Goal: Use online tool/utility: Utilize a website feature to perform a specific function

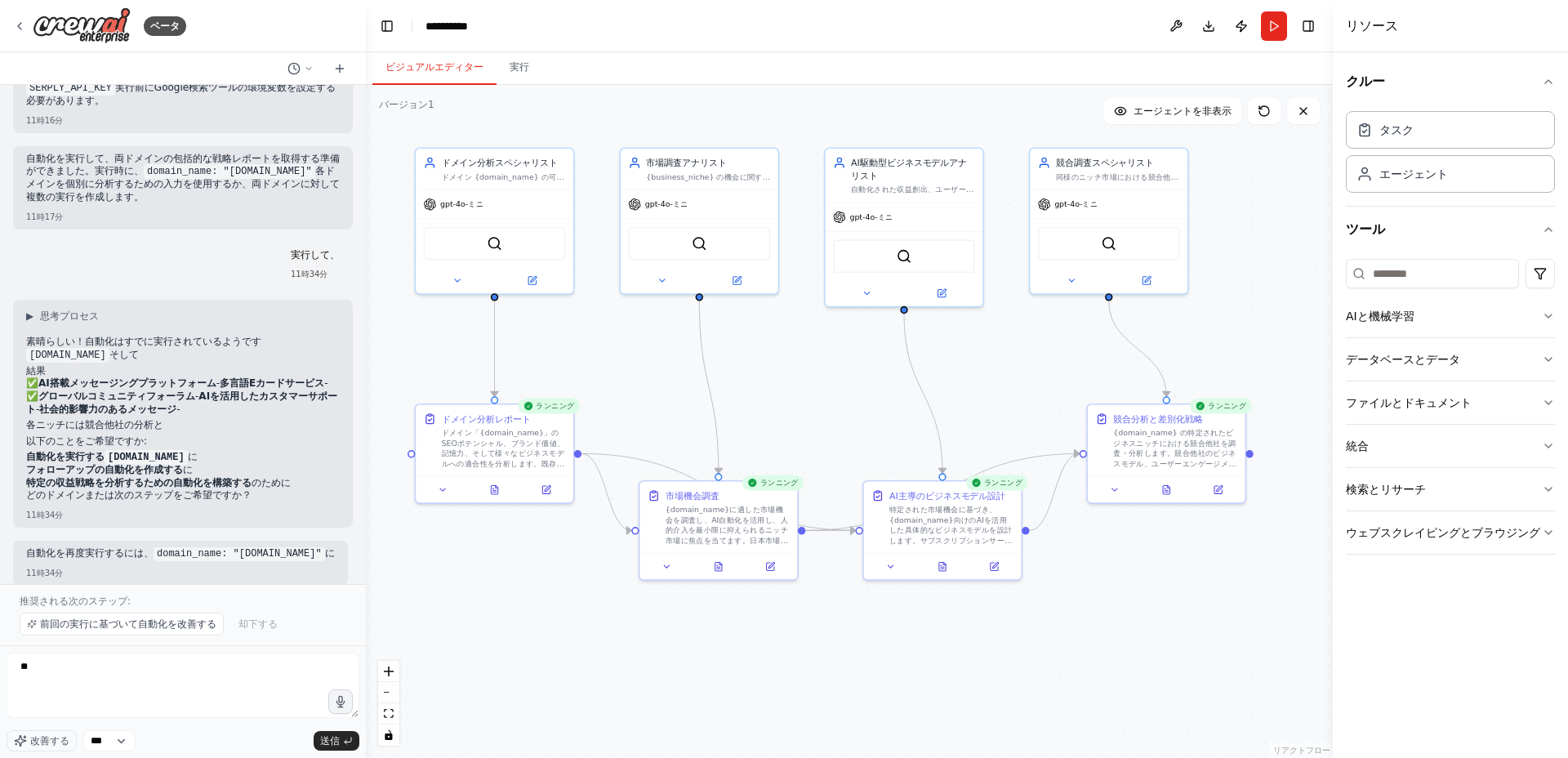
scroll to position [1630, 0]
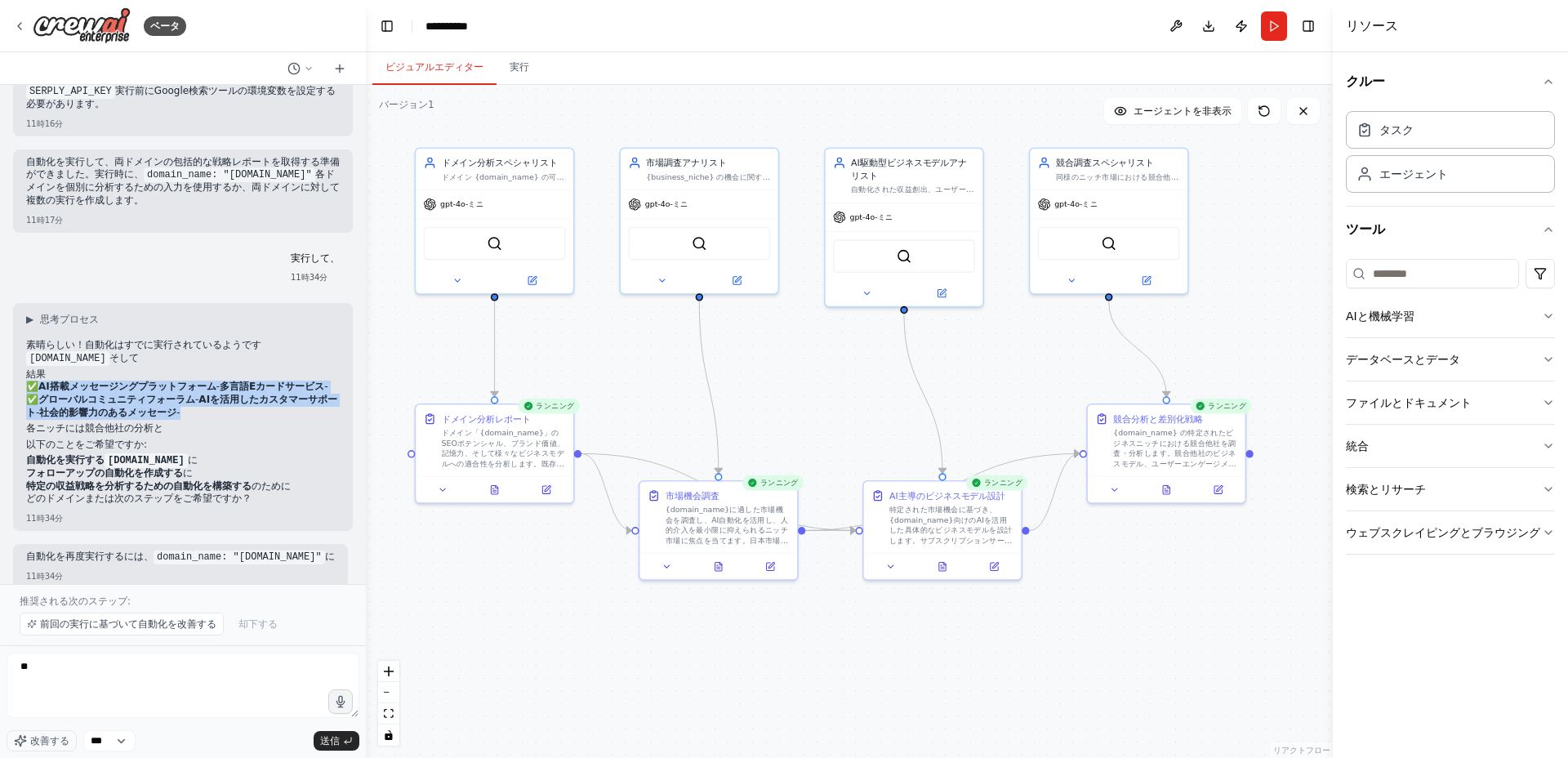
drag, startPoint x: 193, startPoint y: 372, endPoint x: 205, endPoint y: 412, distance: 41.8
click at [205, 412] on div "素晴らしい！自動化はすでに実行されているようです [DOMAIN_NAME] そして 結果 ✅ AI搭載メッセージングプラットフォーム - 多言語Eカードサー…" at bounding box center [182, 423] width 313 height 170
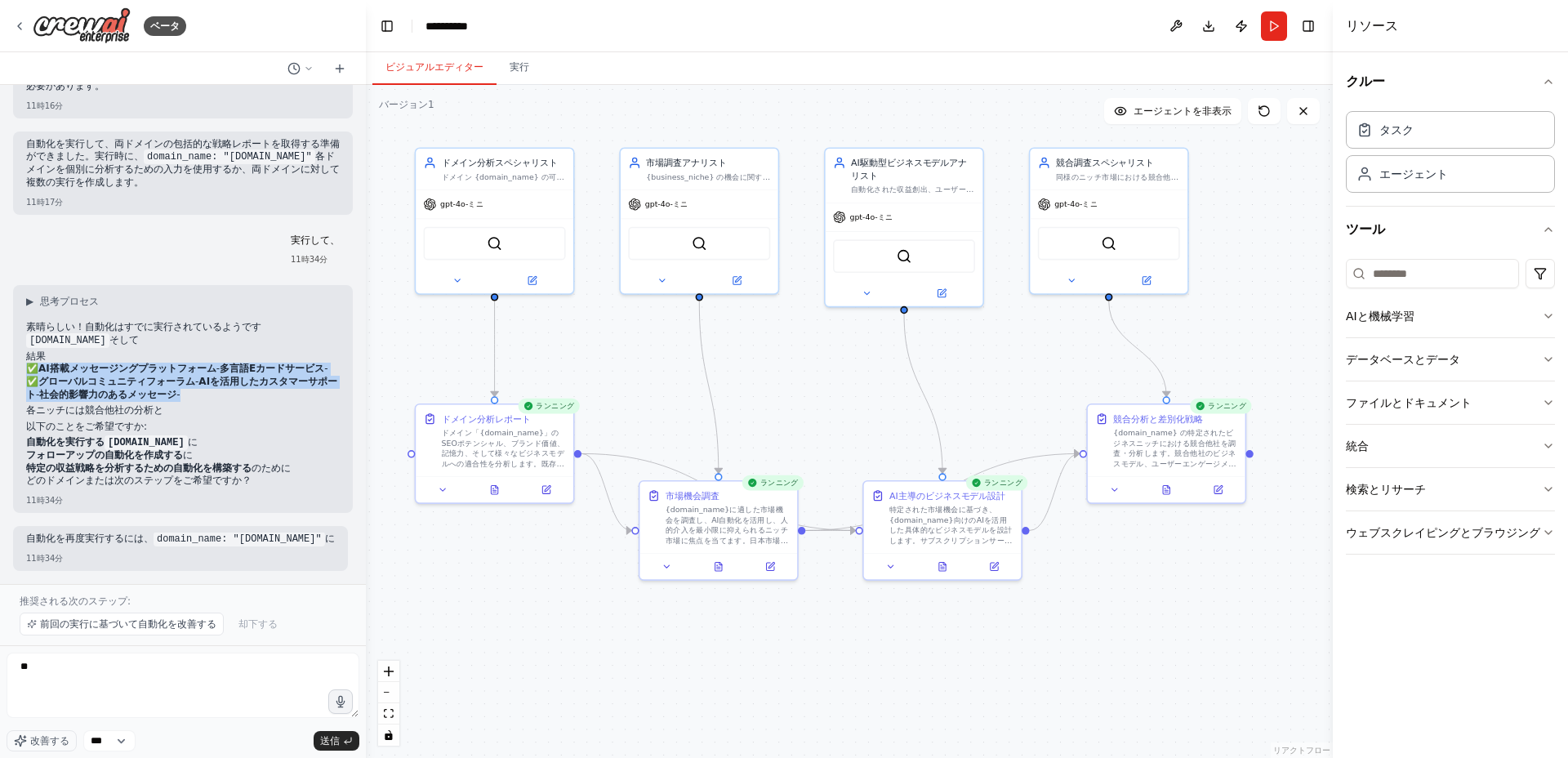
scroll to position [1660, 0]
click at [210, 385] on p "✅ AI搭載メッセージングプラットフォーム - 多言語Eカードサービス - ✅ グローバルコミュニティフォーラム - AIを活用したカスタマーサポート - 社…" at bounding box center [182, 381] width 313 height 38
drag, startPoint x: 210, startPoint y: 385, endPoint x: 209, endPoint y: 415, distance: 30.0
click at [209, 415] on div "素晴らしい！自動化はすでに実行されているようです [DOMAIN_NAME] そして 結果 ✅ AI搭載メッセージングプラットフォーム - 多言語Eカードサー…" at bounding box center [182, 406] width 313 height 170
click at [231, 420] on p "以下のことをご希望ですか:" at bounding box center [182, 427] width 313 height 13
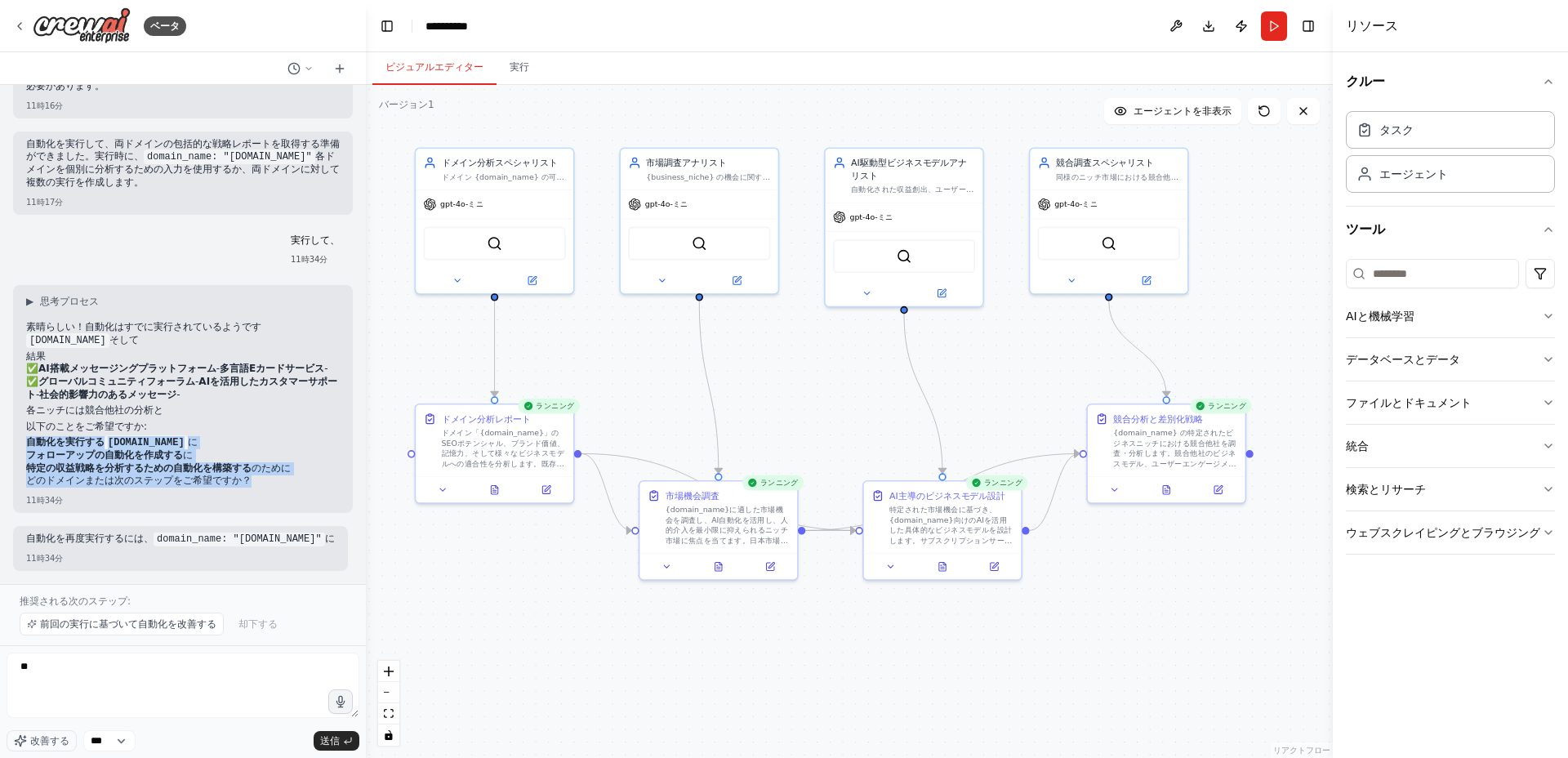
drag, startPoint x: 227, startPoint y: 417, endPoint x: 291, endPoint y: 477, distance: 87.7
click at [291, 477] on div "素晴らしい！自動化はすでに実行されているようです [DOMAIN_NAME] そして 結果 ✅ AI搭載メッセージングプラットフォーム - 多言語Eカードサー…" at bounding box center [182, 406] width 313 height 170
click at [309, 462] on li "特定の収益戦略を分析するための自動化を構築する のために" at bounding box center [182, 469] width 313 height 13
click at [87, 626] on font "前回の実行に基づいて自動化を改善する" at bounding box center [128, 624] width 177 height 11
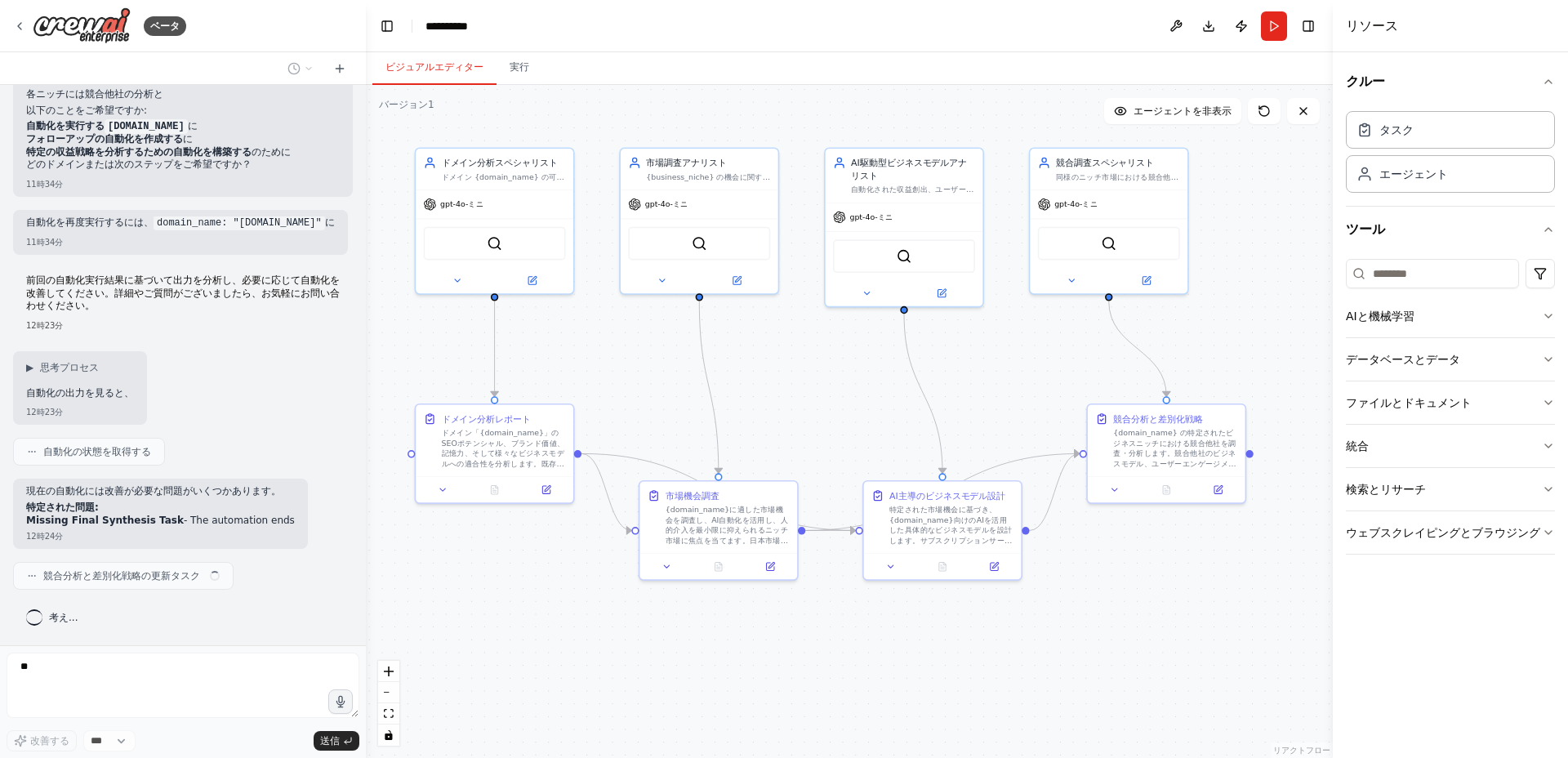
scroll to position [1977, 0]
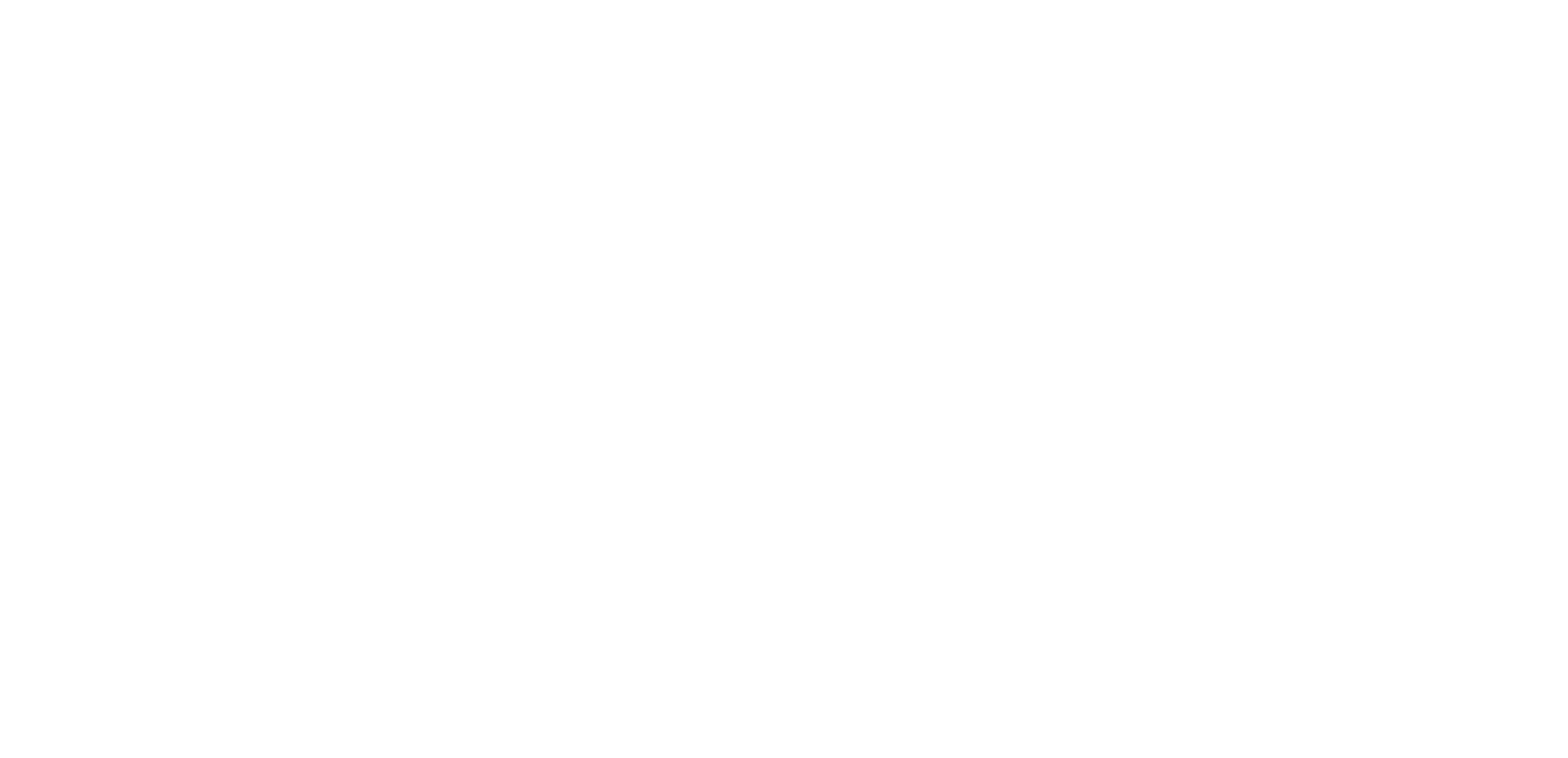
click at [979, 0] on html "原文 この翻訳を評価してください いただいたフィードバックは Google 翻訳の改善に役立てさせていただきます" at bounding box center [784, 0] width 1568 height 0
